Goal: Communication & Community: Answer question/provide support

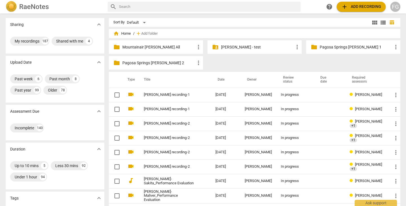
click at [191, 7] on input "text" at bounding box center [208, 6] width 179 height 9
type input "dehart"
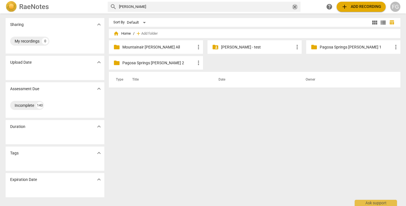
click at [296, 6] on span "close" at bounding box center [295, 7] width 6 height 6
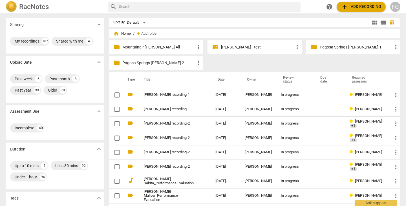
click at [156, 10] on input "text" at bounding box center [208, 6] width 179 height 9
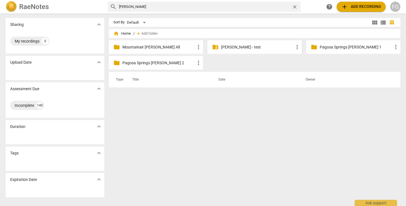
type input "kathryn"
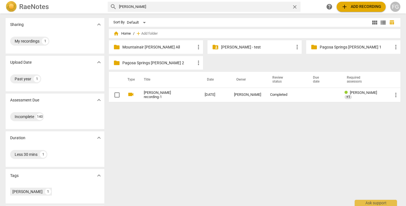
type input "connor"
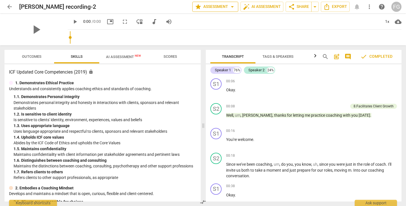
click at [231, 7] on span "arrow_drop_down" at bounding box center [232, 6] width 7 height 7
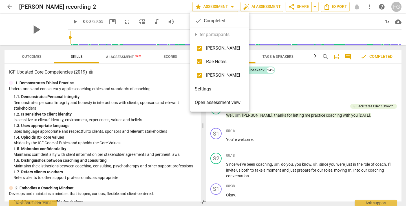
click at [230, 105] on span "Open assessment view" at bounding box center [218, 102] width 46 height 7
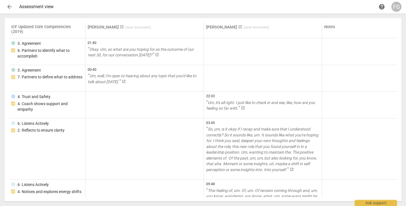
click at [7, 4] on span "arrow_back" at bounding box center [9, 6] width 7 height 7
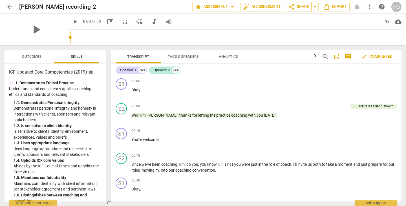
drag, startPoint x: 203, startPoint y: 92, endPoint x: 108, endPoint y: 92, distance: 94.7
click at [108, 92] on span at bounding box center [108, 125] width 3 height 161
click at [347, 57] on span "comment" at bounding box center [347, 56] width 7 height 7
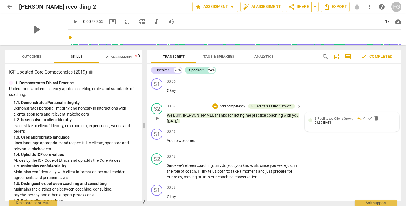
click at [336, 119] on span "8.Facilitates Client Growth" at bounding box center [334, 119] width 40 height 4
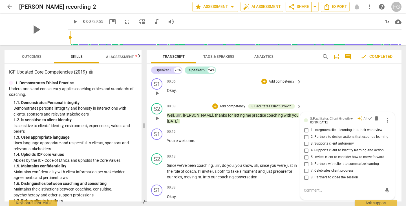
click at [326, 97] on div "S1 play_arrow pause 00:06 + Add competency keyboard_arrow_right Okay ." at bounding box center [274, 88] width 255 height 25
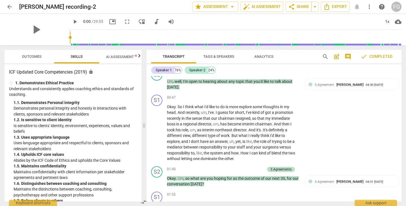
scroll to position [141, 0]
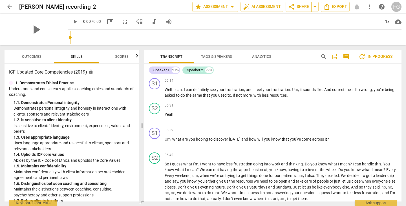
click at [348, 56] on span "comment" at bounding box center [346, 56] width 7 height 7
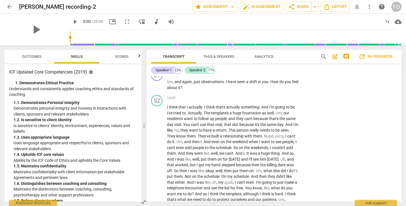
scroll to position [1149, 0]
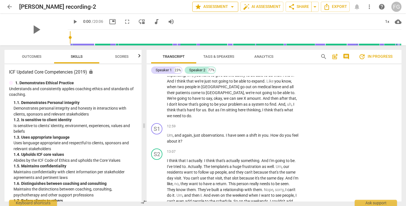
click at [232, 7] on span "arrow_drop_down" at bounding box center [232, 6] width 7 height 7
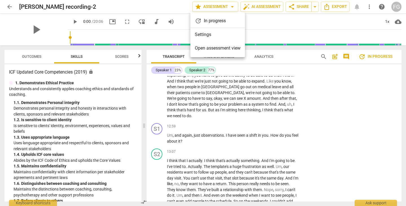
click at [218, 51] on span "Open assessment view" at bounding box center [218, 48] width 46 height 7
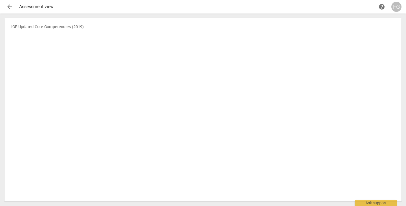
click at [8, 10] on button "arrow_back" at bounding box center [10, 7] width 10 height 10
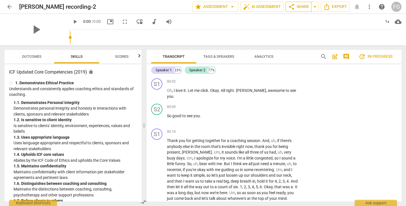
click at [301, 9] on span "share Share" at bounding box center [298, 6] width 21 height 7
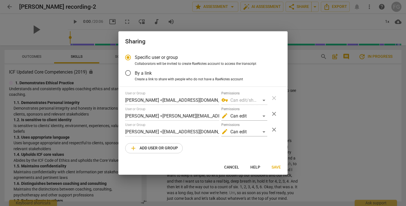
click at [322, 125] on div at bounding box center [203, 103] width 406 height 206
radio input "false"
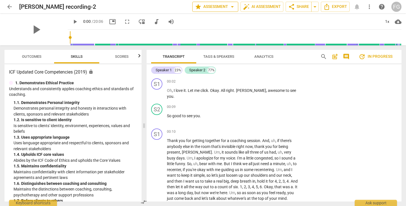
click at [231, 8] on span "arrow_drop_down" at bounding box center [232, 6] width 7 height 7
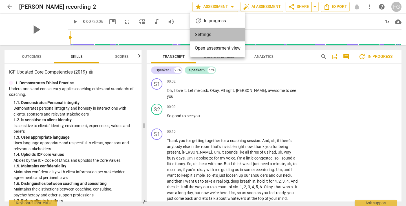
click at [198, 33] on li "Settings" at bounding box center [217, 35] width 55 height 14
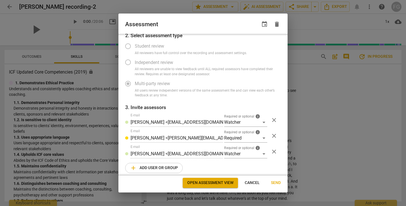
scroll to position [30, 0]
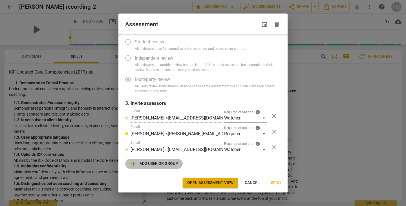
click at [147, 164] on span "add Add user or group" at bounding box center [154, 163] width 48 height 7
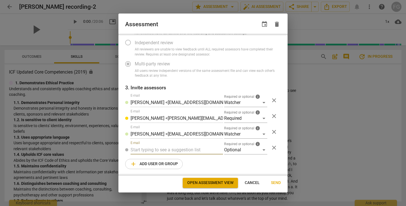
radio input "false"
click at [157, 150] on input "text" at bounding box center [176, 149] width 92 height 9
paste input "nwmurtha@geisinger.edu"
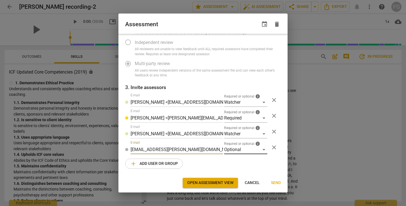
type input "nwmurtha@geisinger.edu"
click at [244, 150] on div "Optional" at bounding box center [245, 149] width 43 height 9
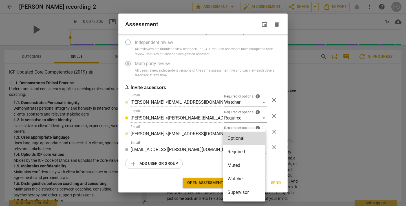
click at [236, 152] on li "Required" at bounding box center [244, 152] width 42 height 14
radio input "false"
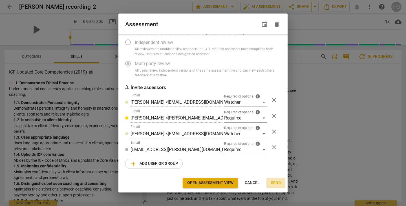
click at [278, 184] on span "Send" at bounding box center [276, 183] width 10 height 6
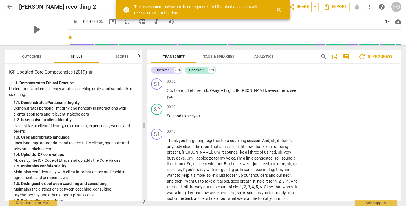
scroll to position [0, 0]
click at [301, 8] on span "share Share" at bounding box center [298, 6] width 21 height 7
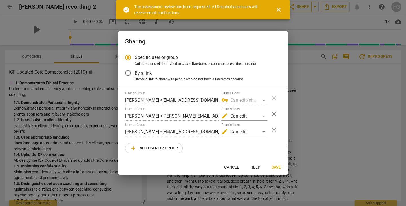
drag, startPoint x: 340, startPoint y: 84, endPoint x: 249, endPoint y: 32, distance: 104.8
click at [340, 84] on div at bounding box center [203, 103] width 406 height 206
radio input "false"
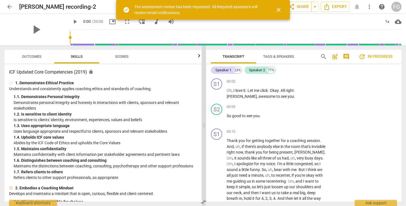
drag, startPoint x: 143, startPoint y: 118, endPoint x: 206, endPoint y: 113, distance: 63.0
click at [204, 121] on span at bounding box center [203, 125] width 3 height 161
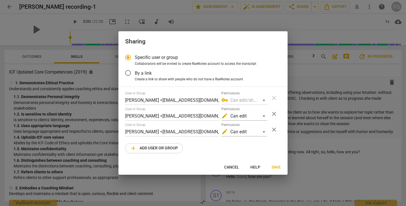
click at [312, 81] on div at bounding box center [203, 103] width 406 height 206
radio input "false"
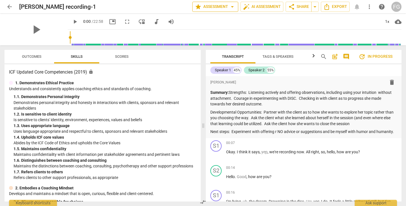
click at [234, 8] on span "arrow_drop_down" at bounding box center [232, 6] width 7 height 7
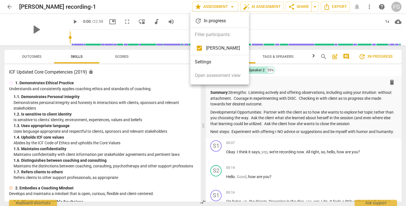
click at [218, 65] on li "Settings" at bounding box center [219, 62] width 59 height 14
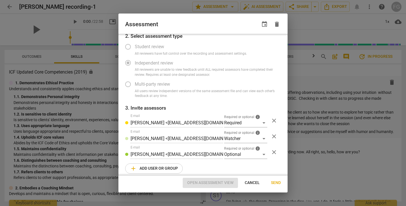
scroll to position [30, 0]
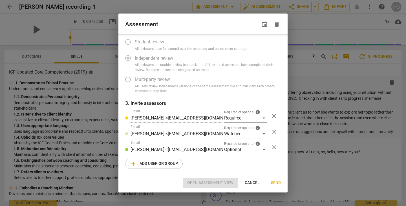
click at [356, 121] on div at bounding box center [203, 103] width 406 height 206
radio input "false"
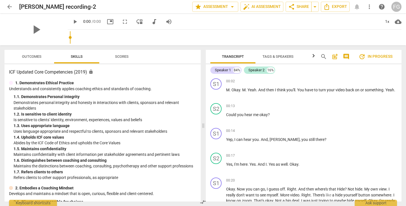
click at [345, 57] on span "comment" at bounding box center [346, 56] width 7 height 7
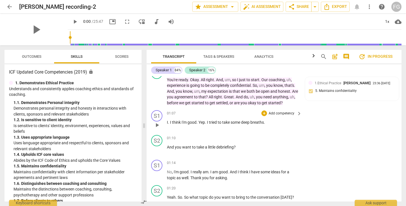
scroll to position [113, 0]
